Goal: Transaction & Acquisition: Download file/media

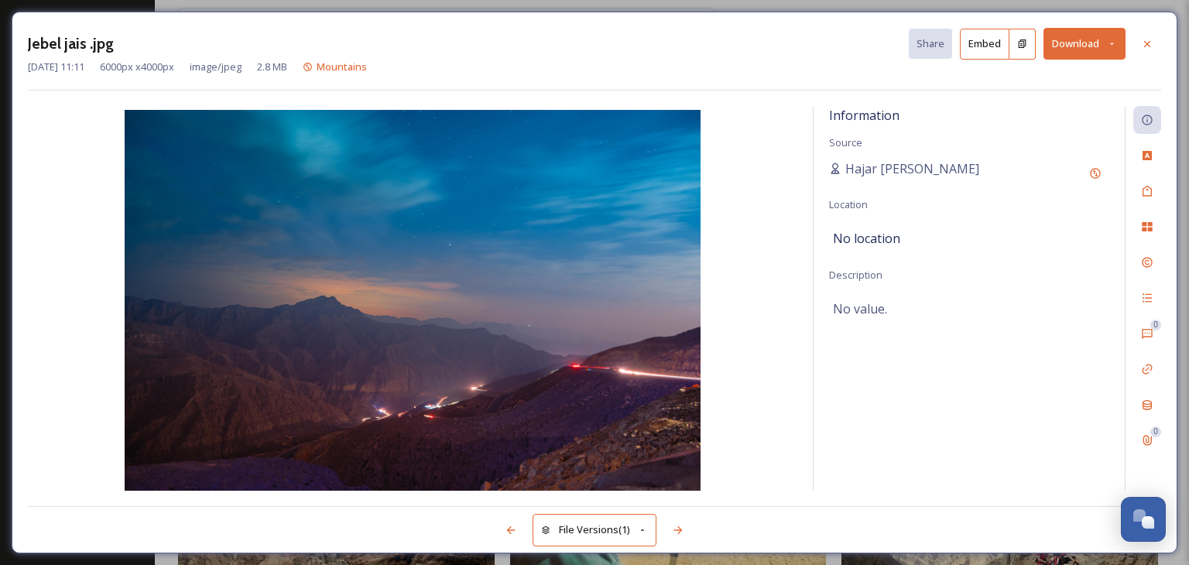
scroll to position [1795, 0]
click at [1145, 43] on icon at bounding box center [1147, 44] width 12 height 12
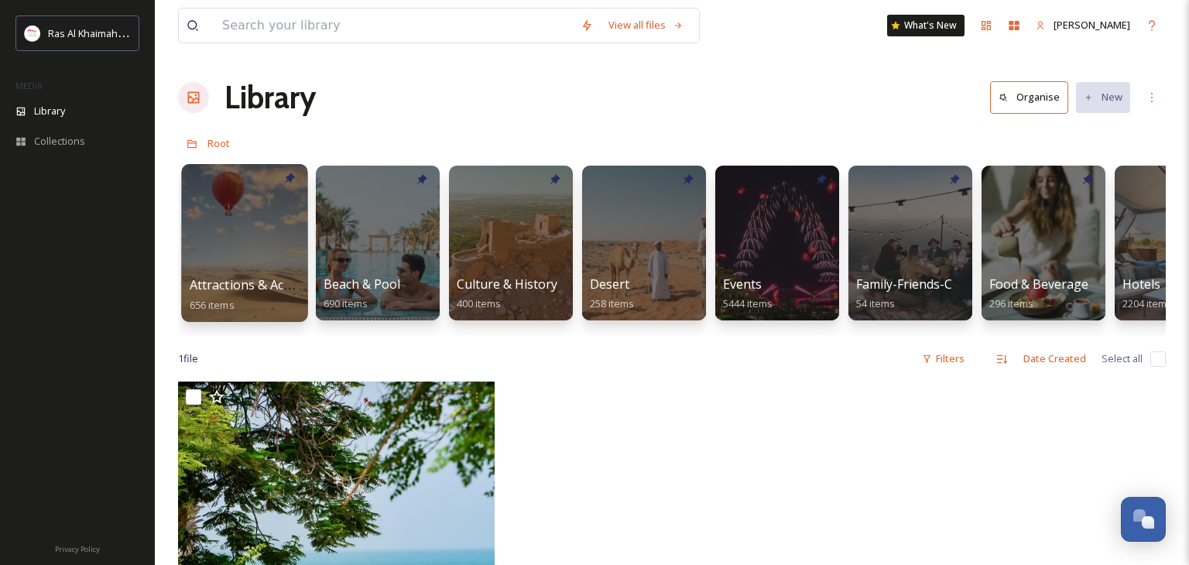
click at [255, 233] on div at bounding box center [244, 243] width 126 height 158
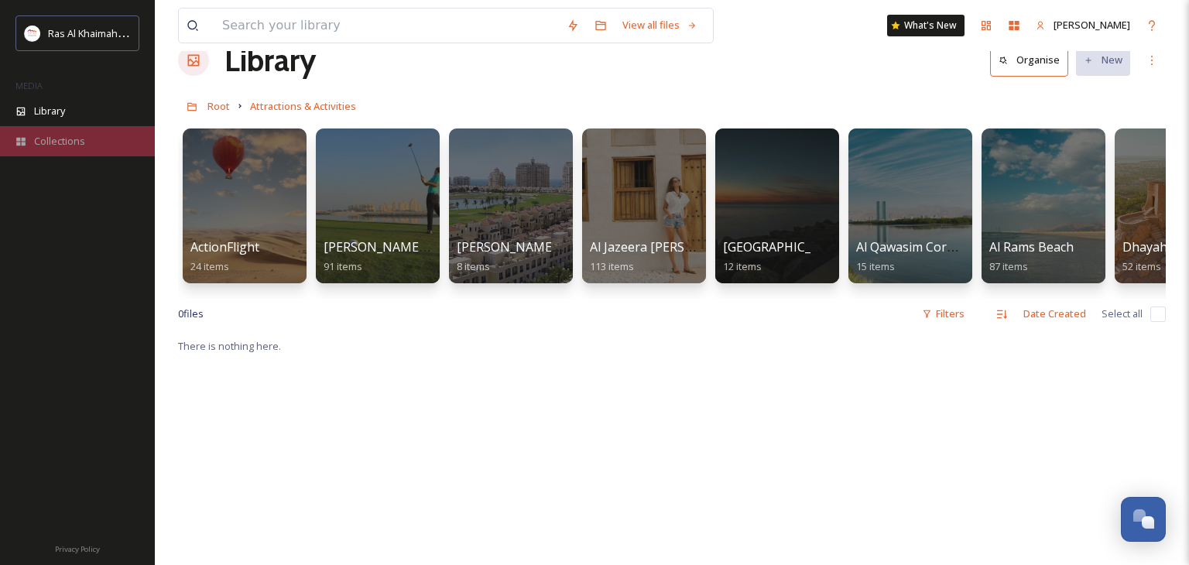
click at [93, 130] on div "Collections" at bounding box center [77, 141] width 155 height 30
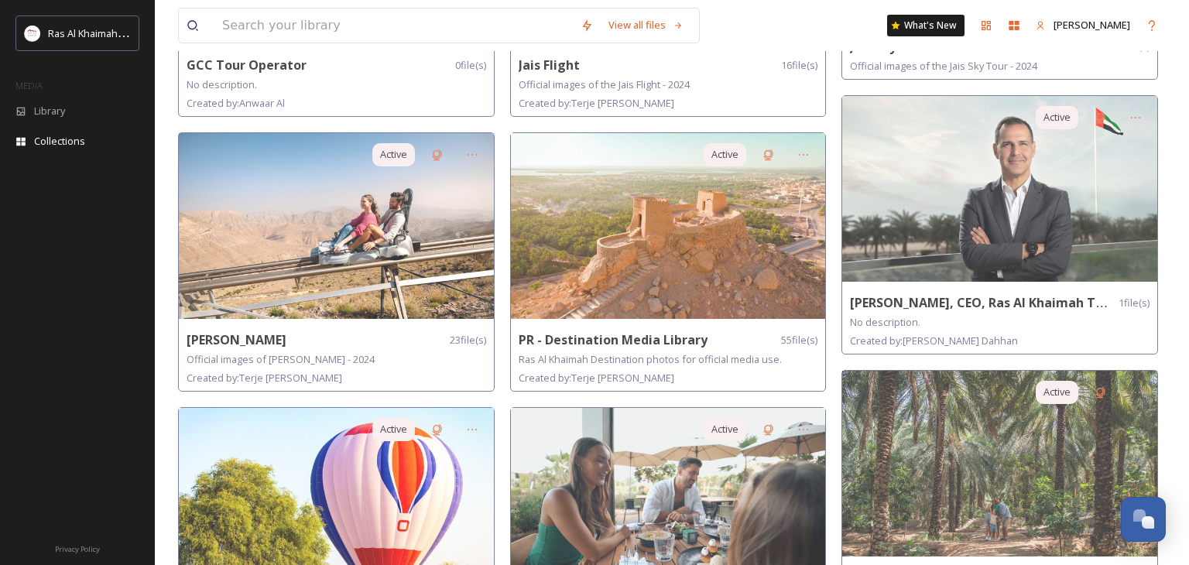
scroll to position [862, 0]
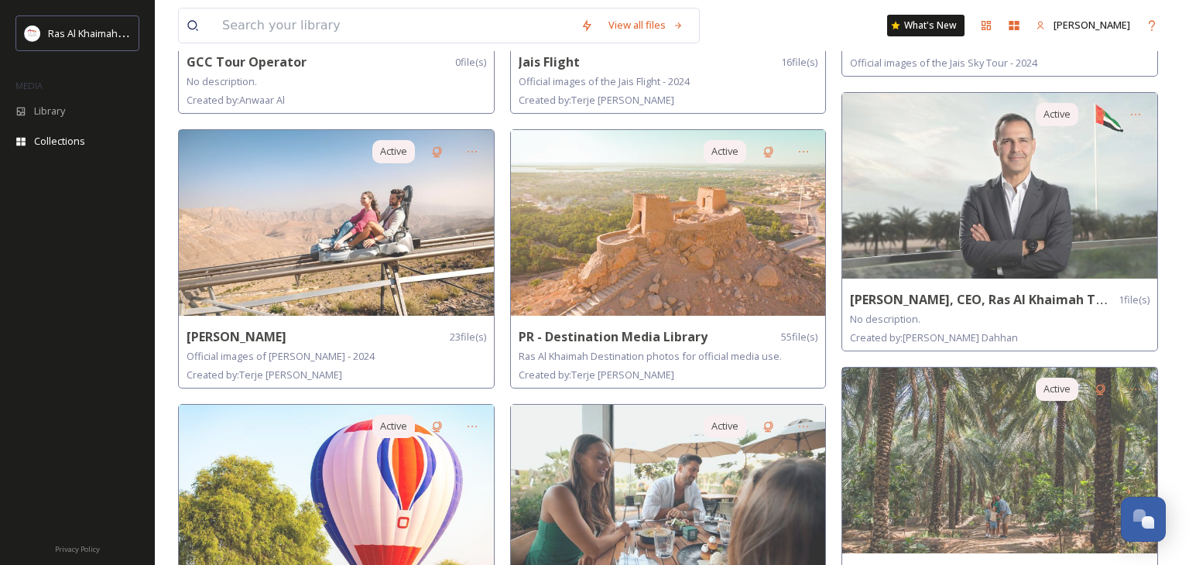
click at [591, 294] on img at bounding box center [668, 223] width 315 height 186
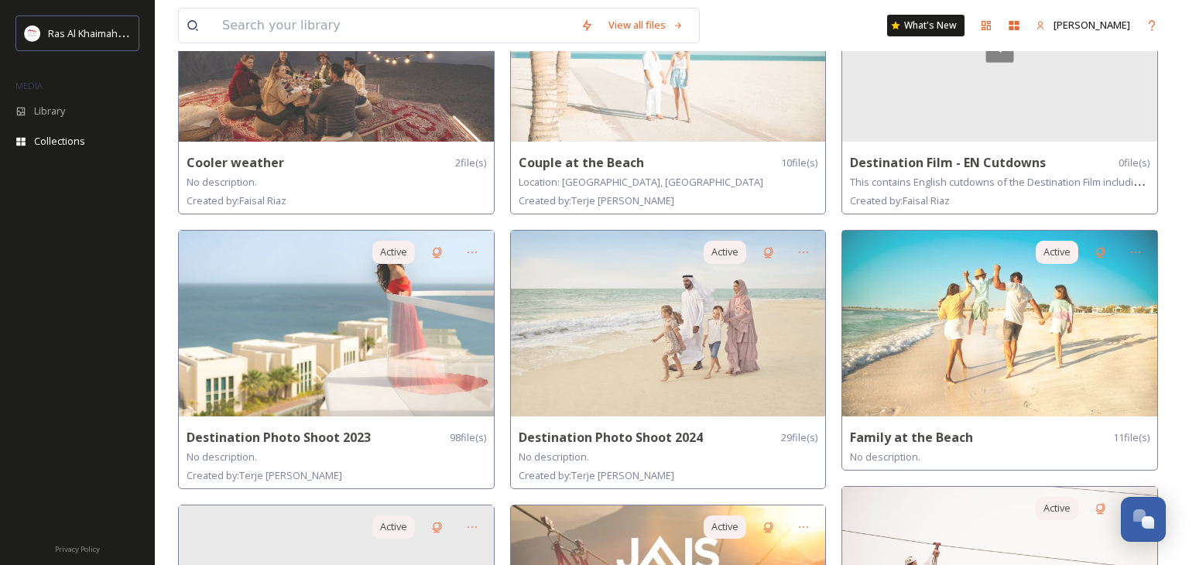
scroll to position [213, 0]
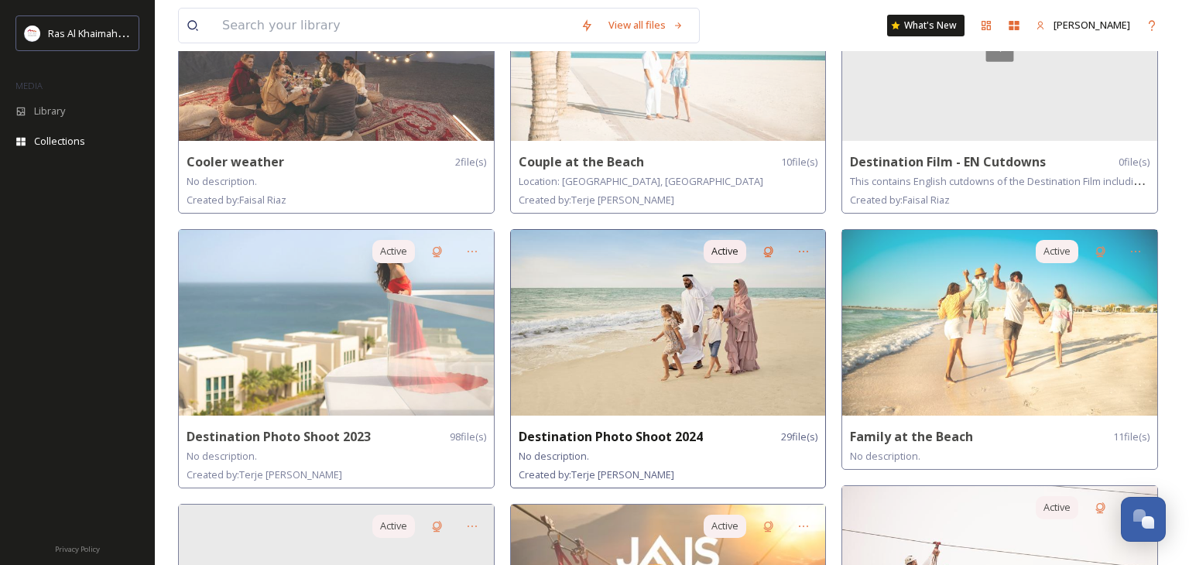
click at [725, 356] on img at bounding box center [668, 323] width 315 height 186
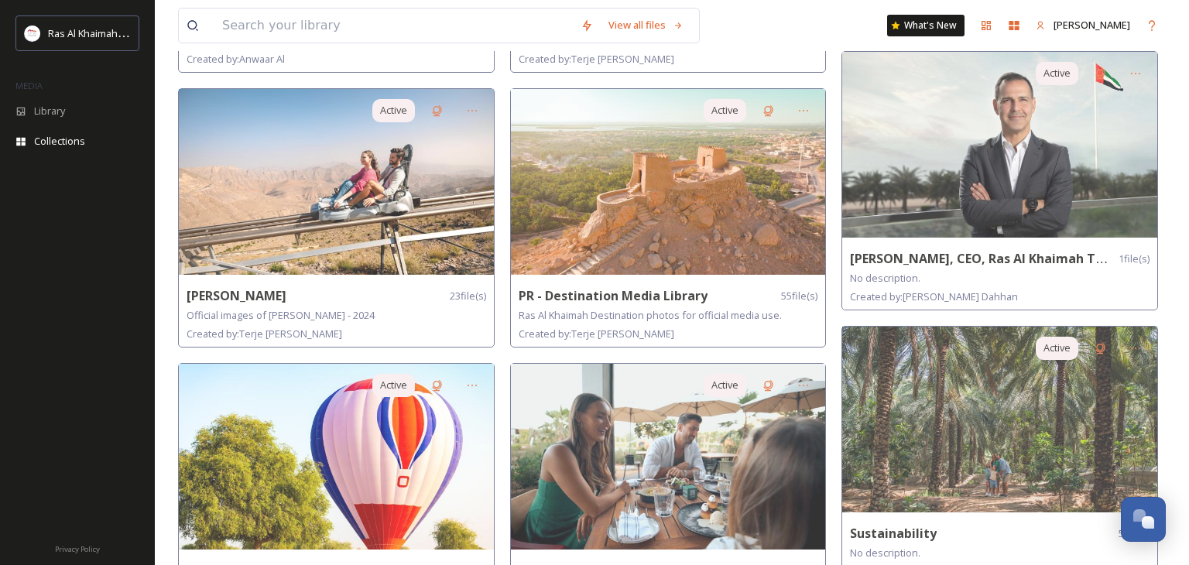
scroll to position [913, 0]
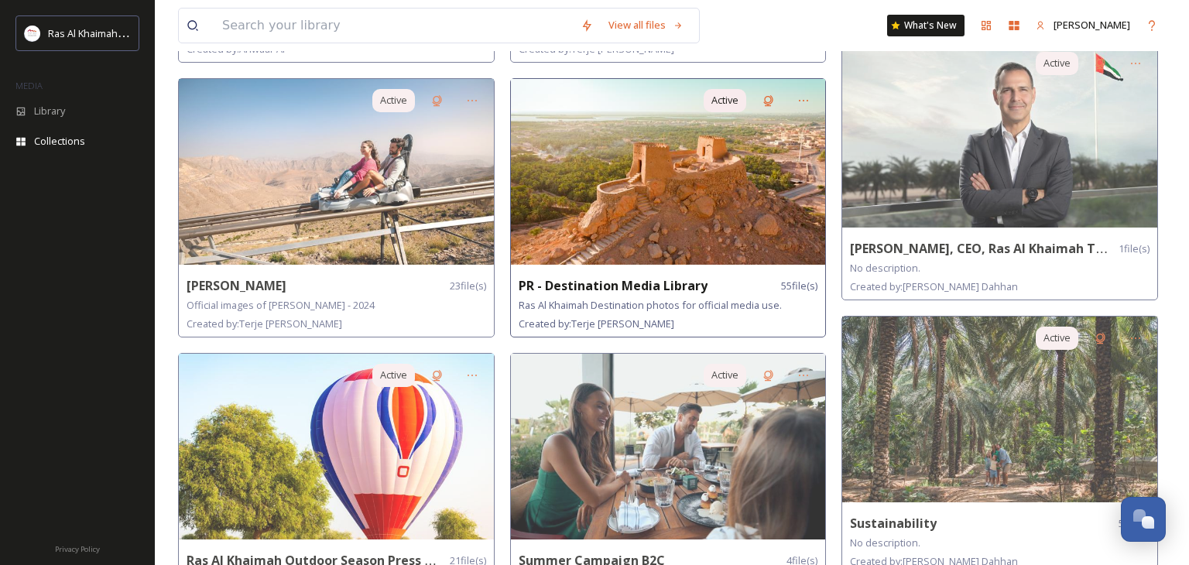
click at [622, 198] on img at bounding box center [668, 172] width 315 height 186
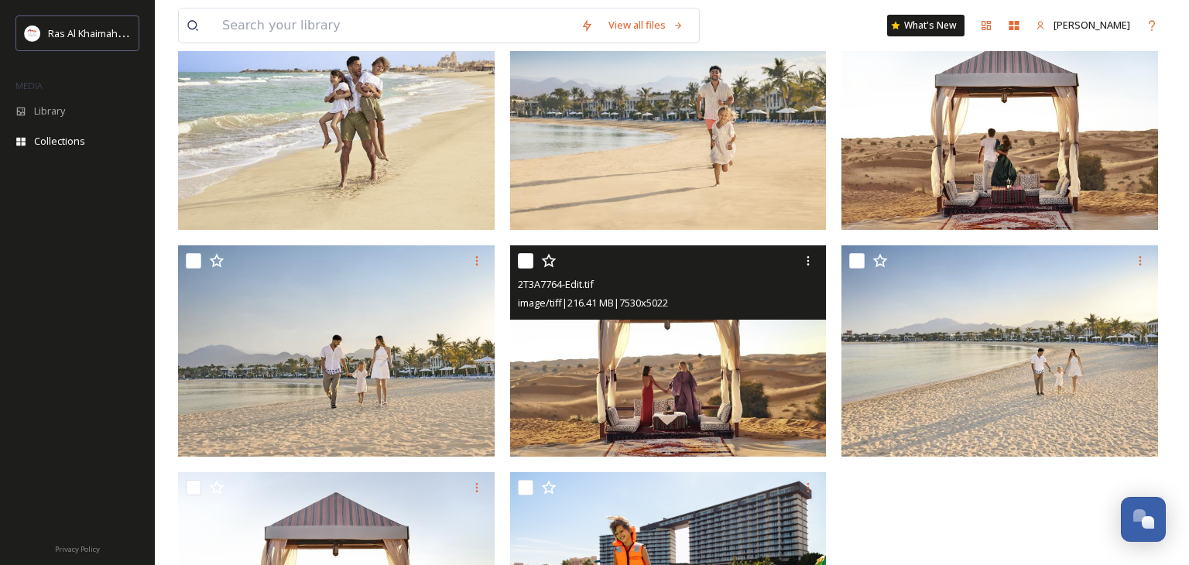
scroll to position [1947, 0]
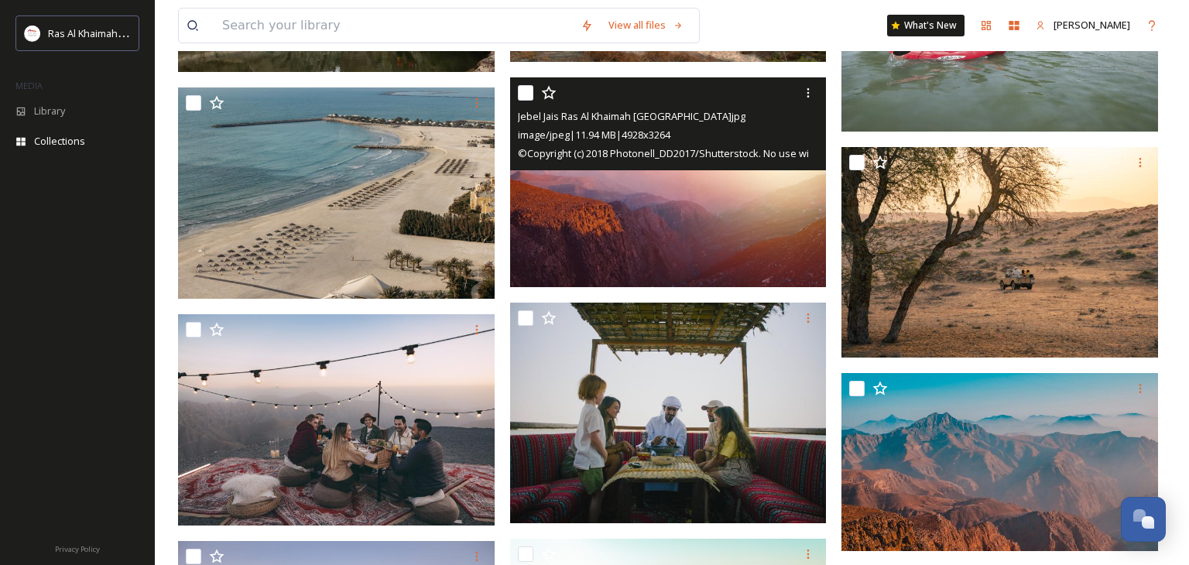
scroll to position [1076, 0]
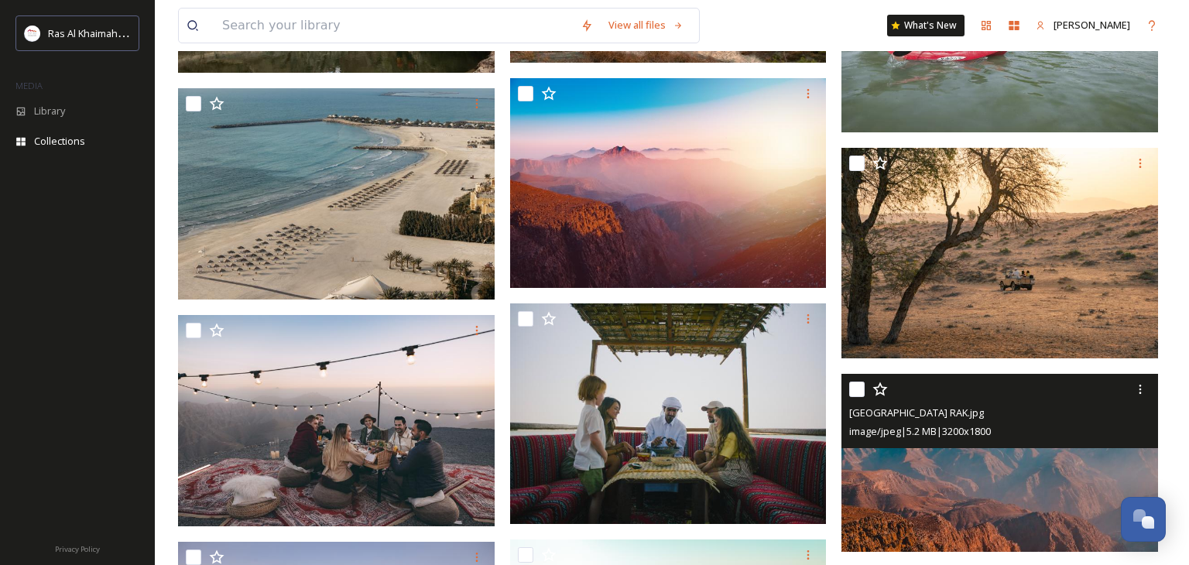
click at [906, 477] on img at bounding box center [999, 463] width 316 height 178
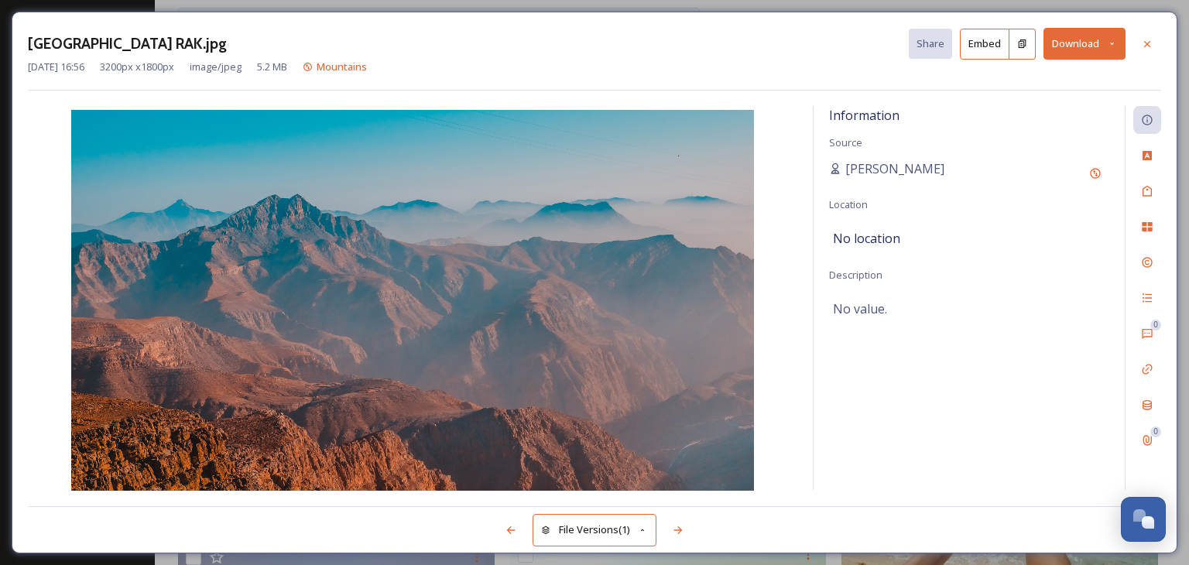
click at [1109, 44] on icon at bounding box center [1112, 44] width 10 height 10
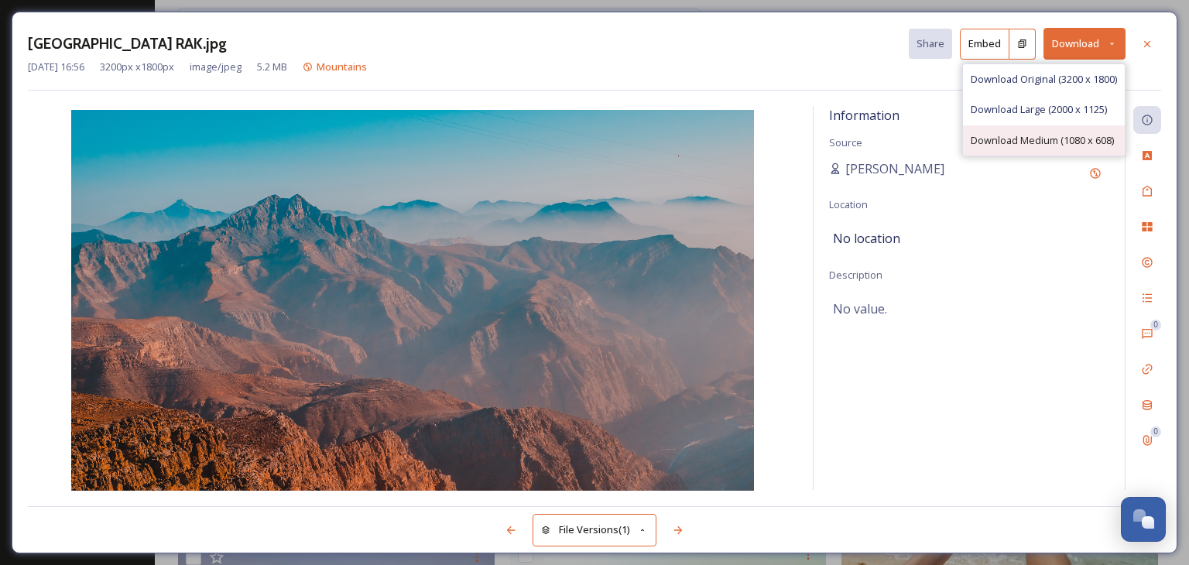
click at [1066, 131] on div "Download Medium (1080 x 608)" at bounding box center [1044, 140] width 162 height 30
